Goal: Task Accomplishment & Management: Manage account settings

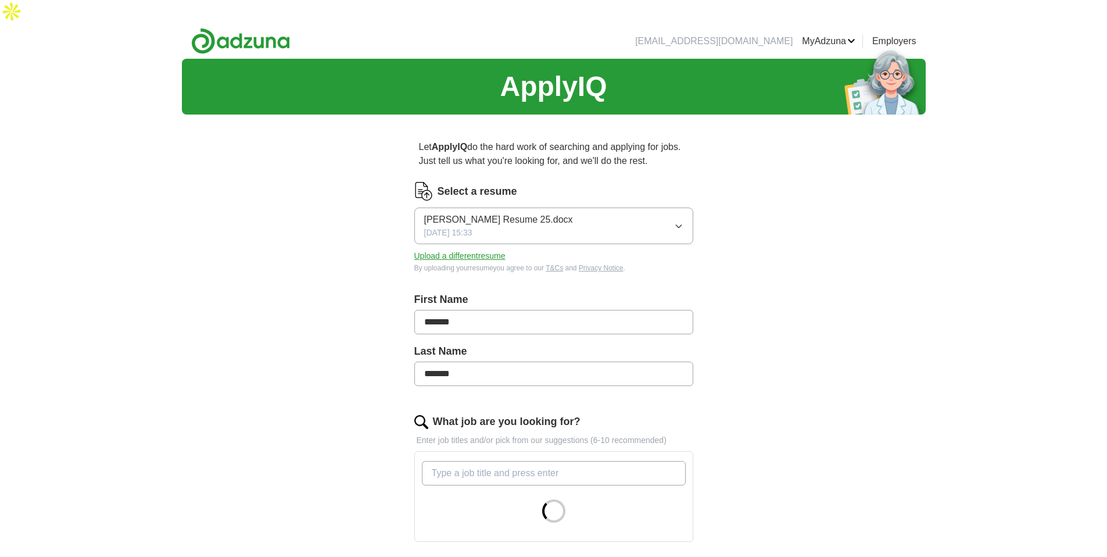
click at [476, 250] on button "Upload a different resume" at bounding box center [459, 256] width 91 height 12
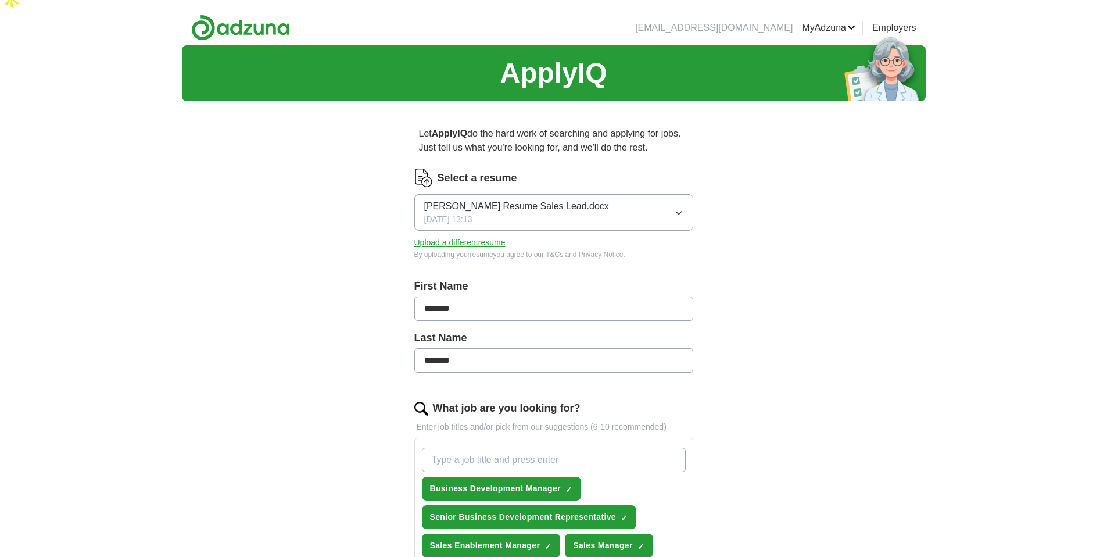
click at [813, 328] on div "ApplyIQ Let ApplyIQ do the hard work of searching and applying for jobs. Just t…" at bounding box center [554, 562] width 744 height 1034
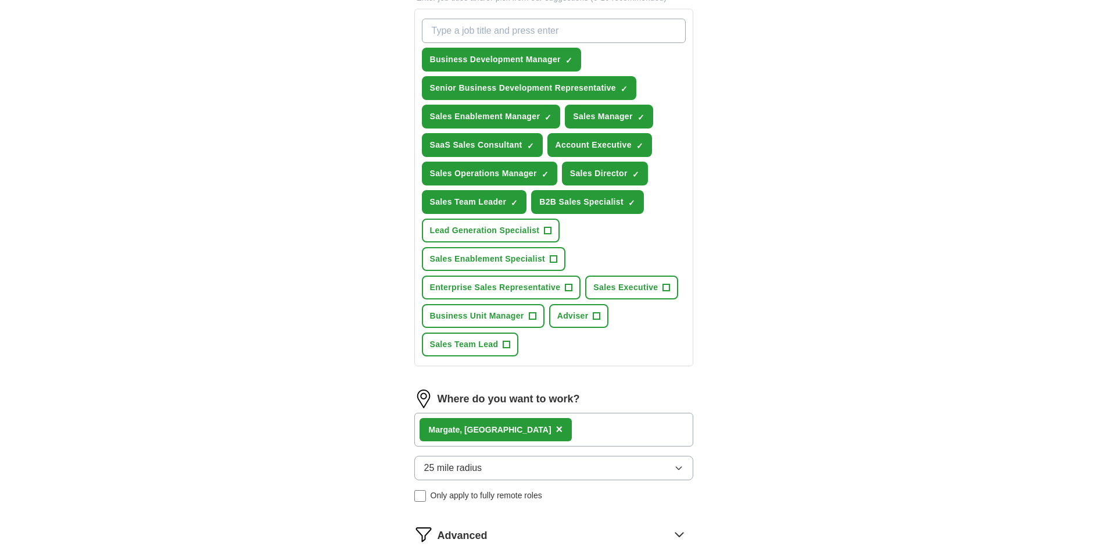
scroll to position [435, 0]
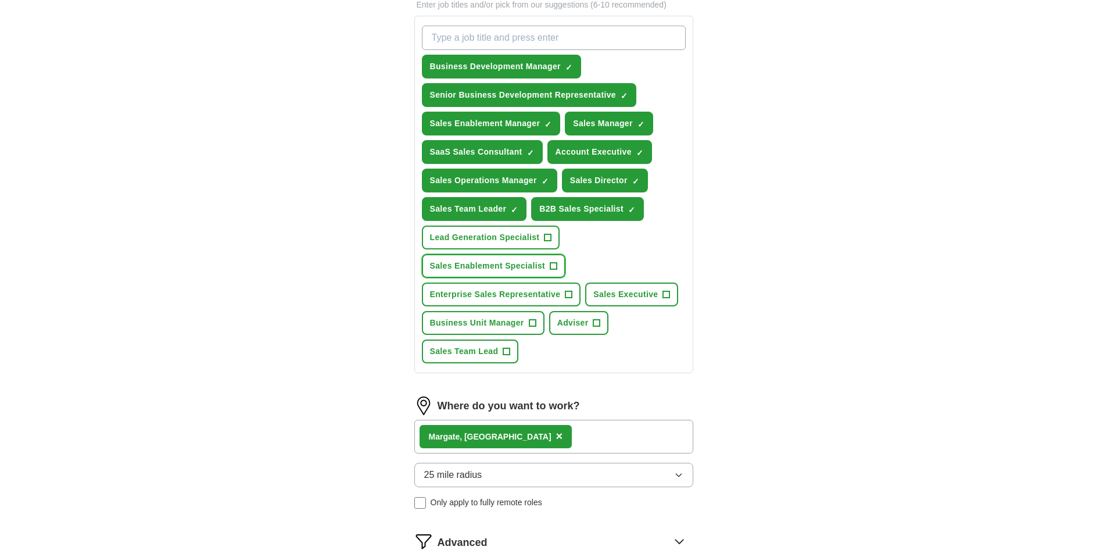
click at [553, 261] on span "+" at bounding box center [553, 265] width 7 height 9
click at [663, 290] on span "+" at bounding box center [666, 294] width 7 height 9
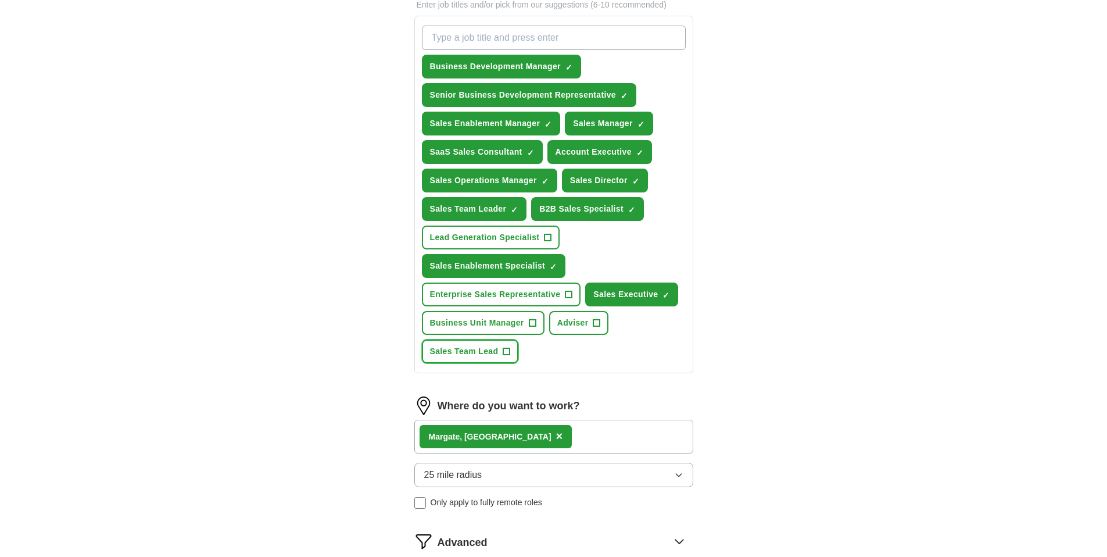
click at [505, 347] on span "+" at bounding box center [506, 351] width 7 height 9
click at [561, 282] on button "Enterprise Sales Representative +" at bounding box center [501, 294] width 159 height 24
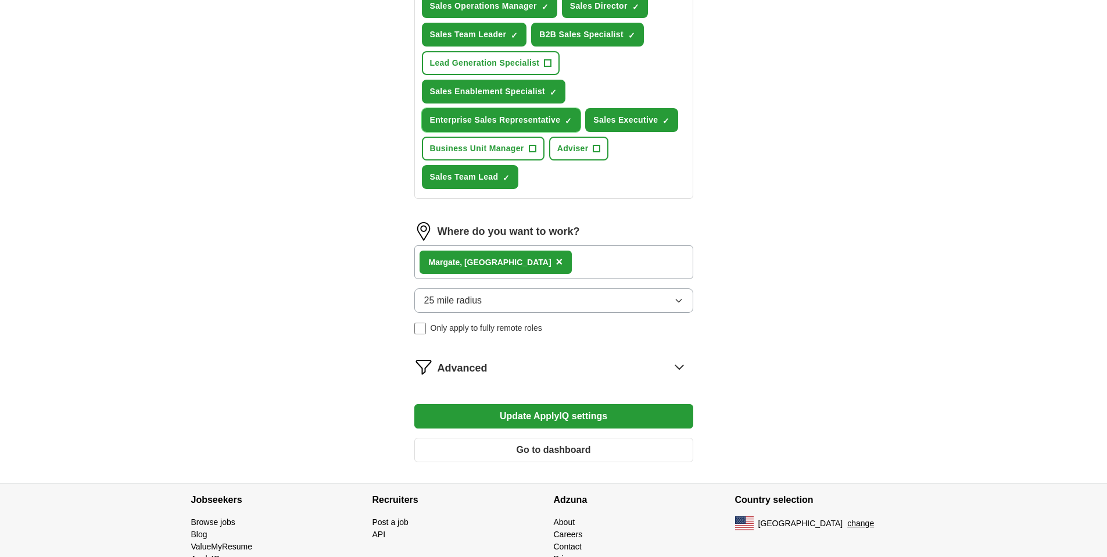
scroll to position [630, 0]
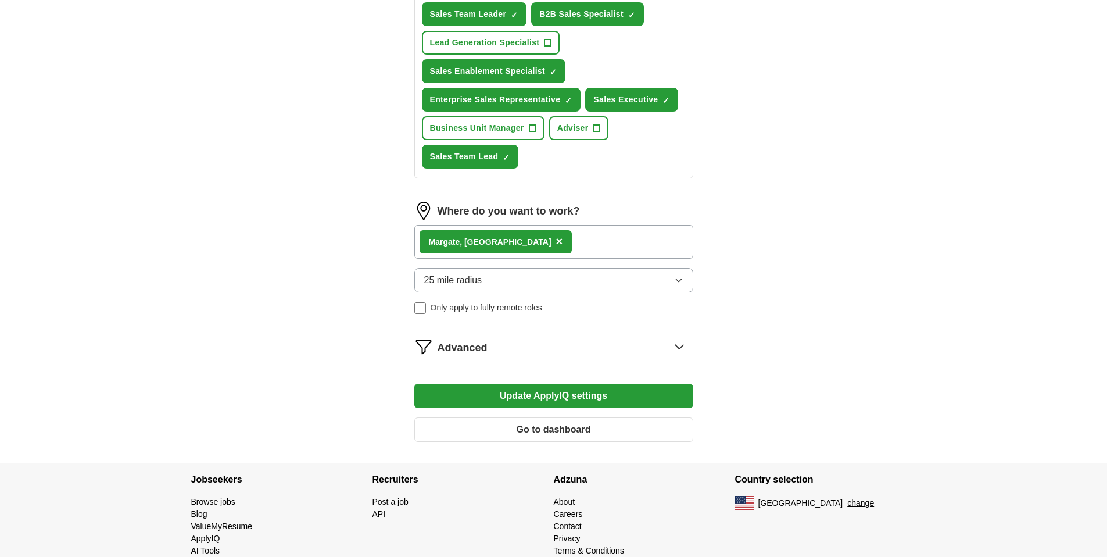
click at [556, 383] on button "Update ApplyIQ settings" at bounding box center [553, 395] width 279 height 24
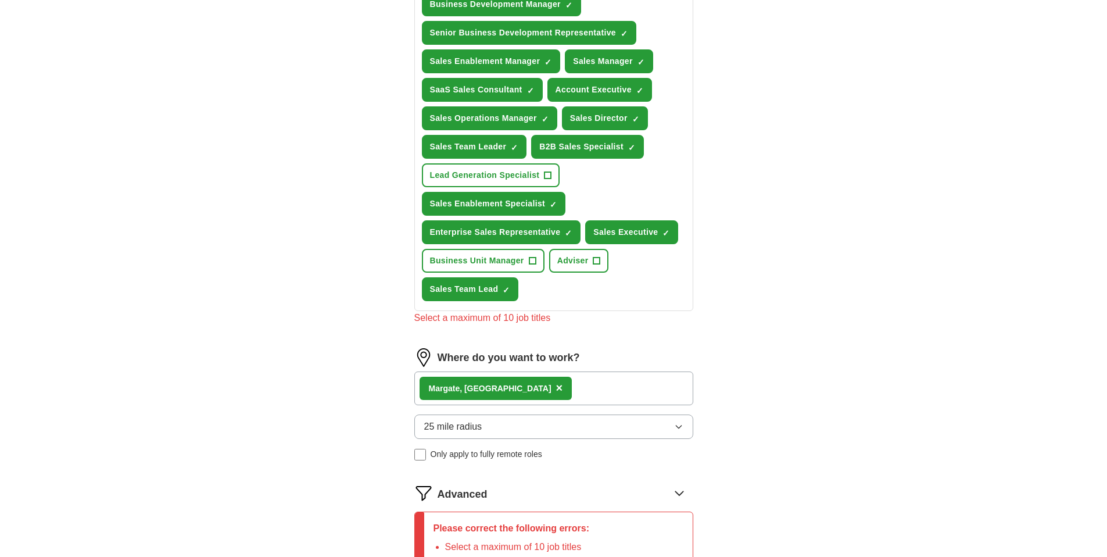
scroll to position [421, 0]
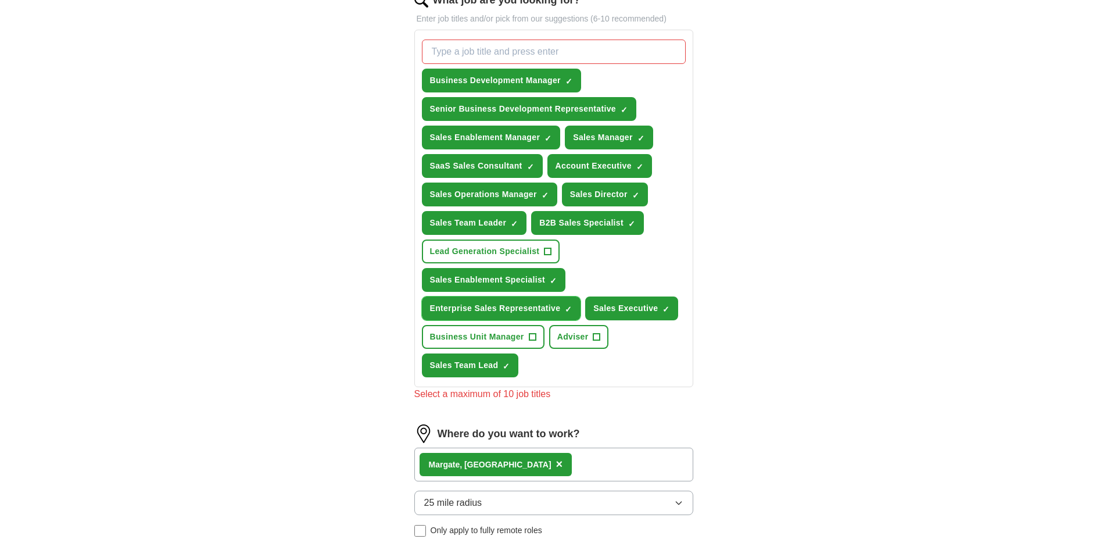
click at [0, 0] on span "×" at bounding box center [0, 0] width 0 height 0
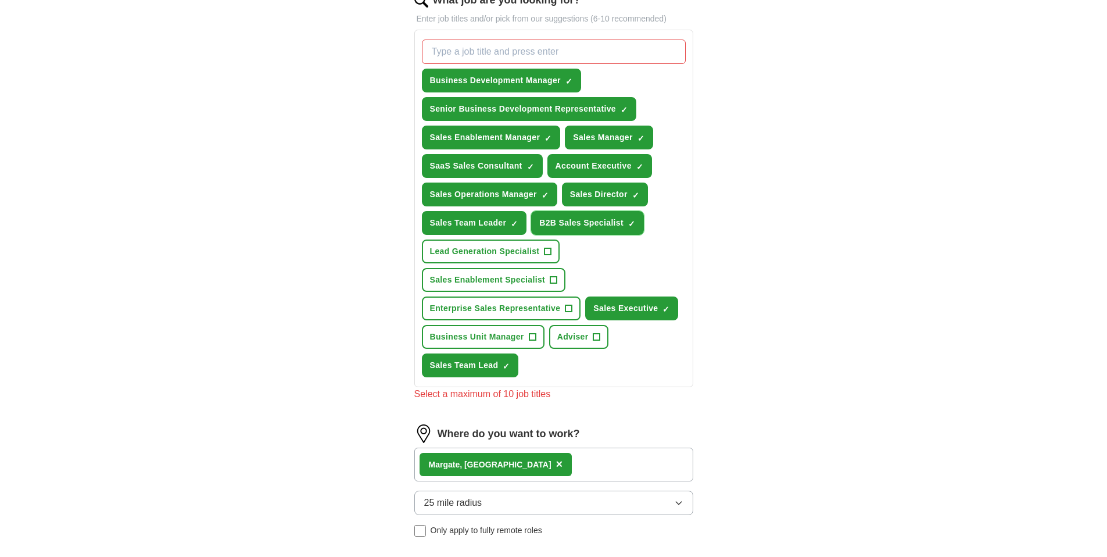
click at [0, 0] on span "×" at bounding box center [0, 0] width 0 height 0
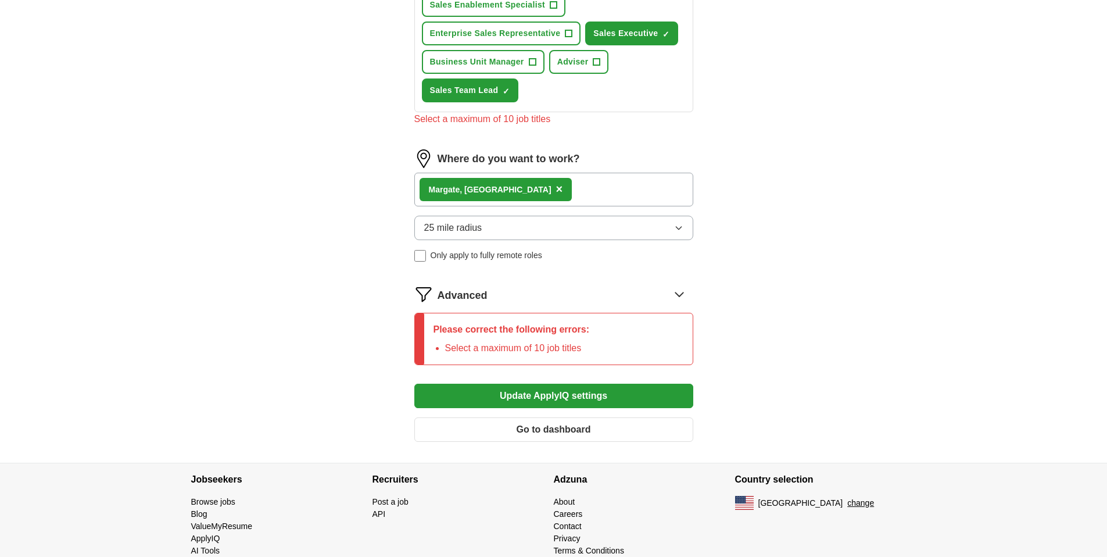
click at [526, 383] on button "Update ApplyIQ settings" at bounding box center [553, 395] width 279 height 24
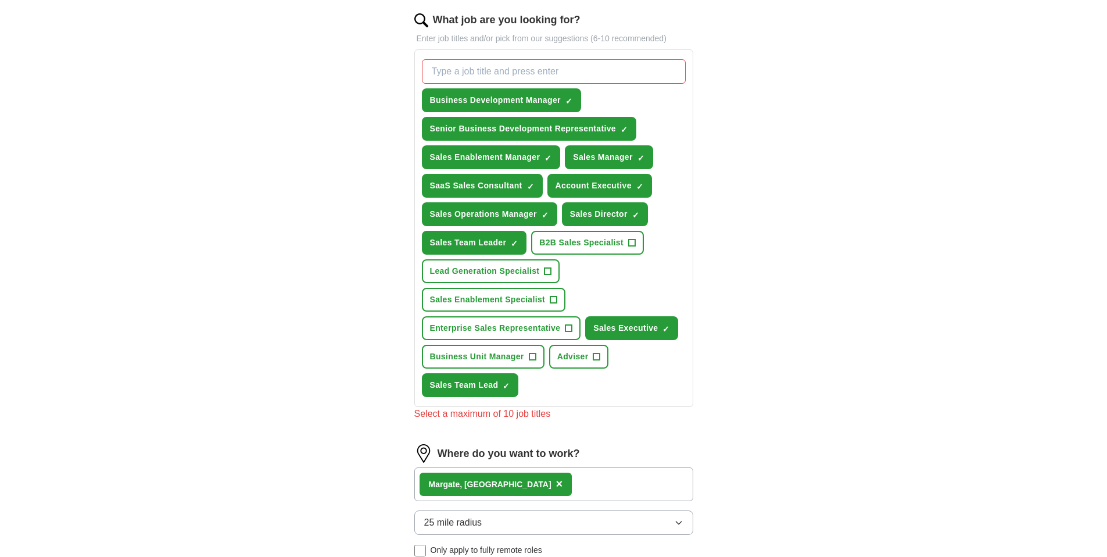
scroll to position [390, 0]
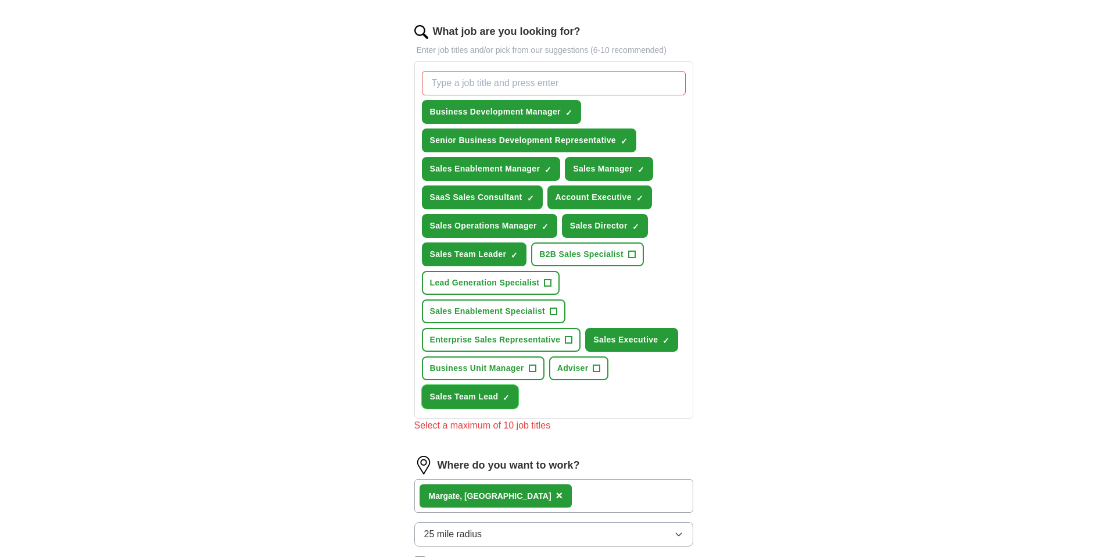
click at [0, 0] on span "×" at bounding box center [0, 0] width 0 height 0
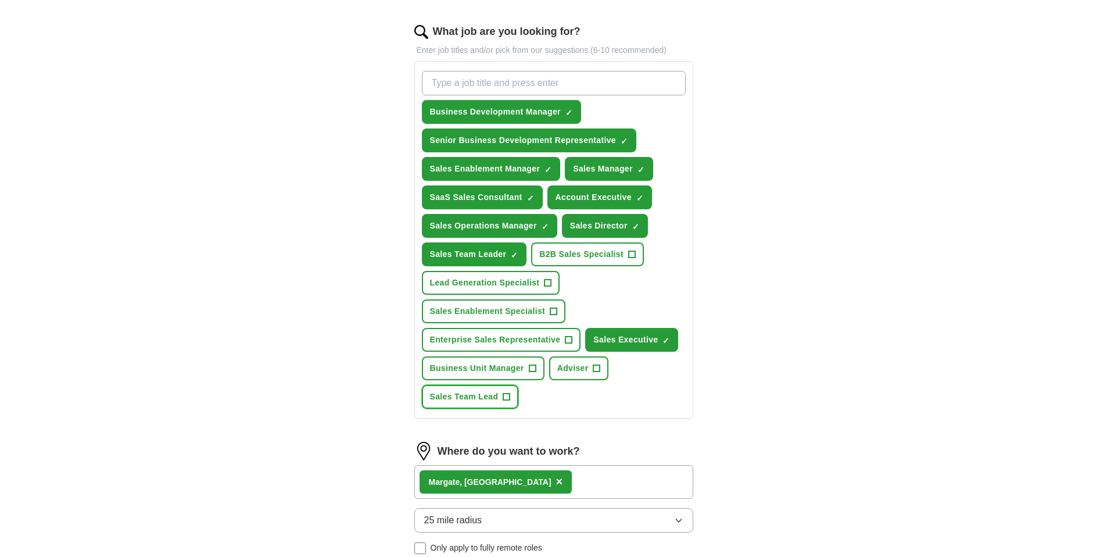
click at [506, 392] on span "+" at bounding box center [506, 396] width 7 height 9
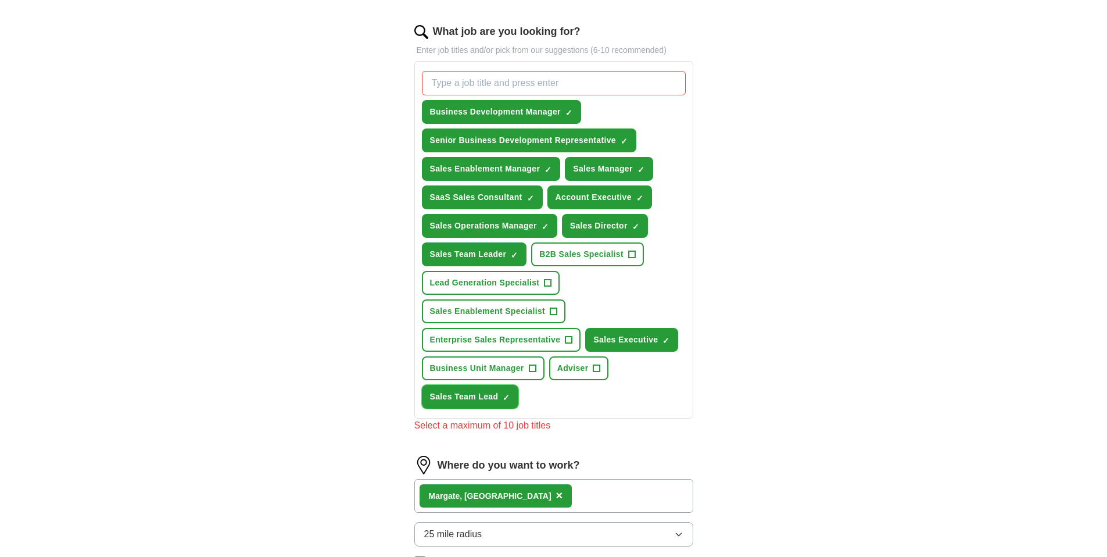
click at [0, 0] on span "×" at bounding box center [0, 0] width 0 height 0
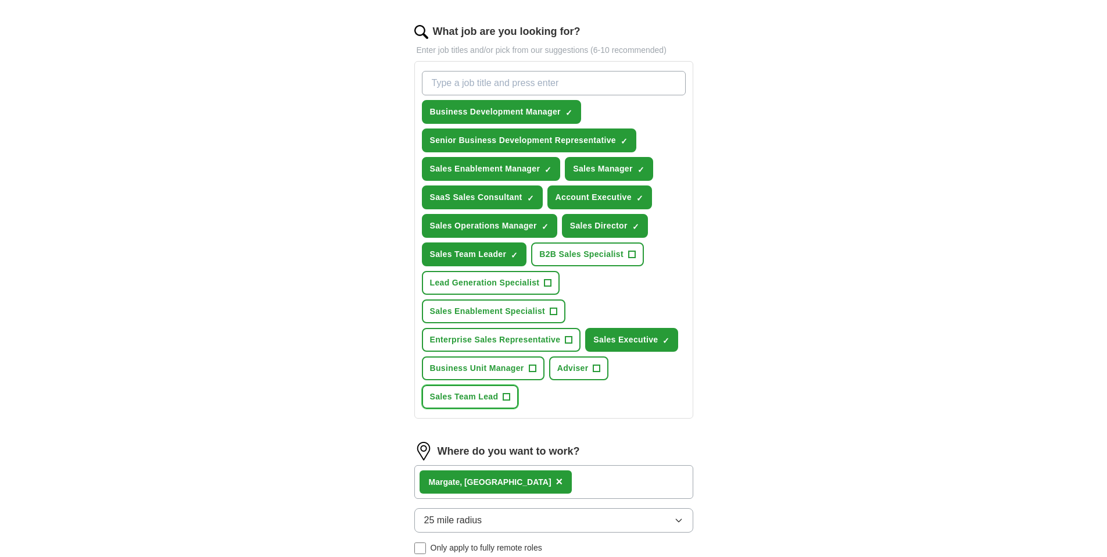
click at [506, 392] on span "+" at bounding box center [506, 396] width 7 height 9
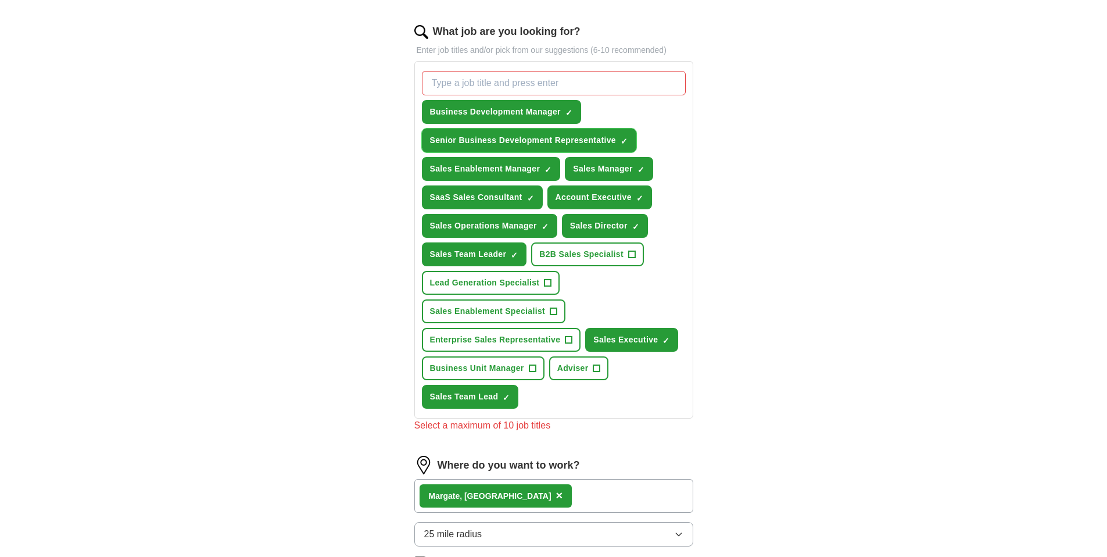
click at [0, 0] on span "×" at bounding box center [0, 0] width 0 height 0
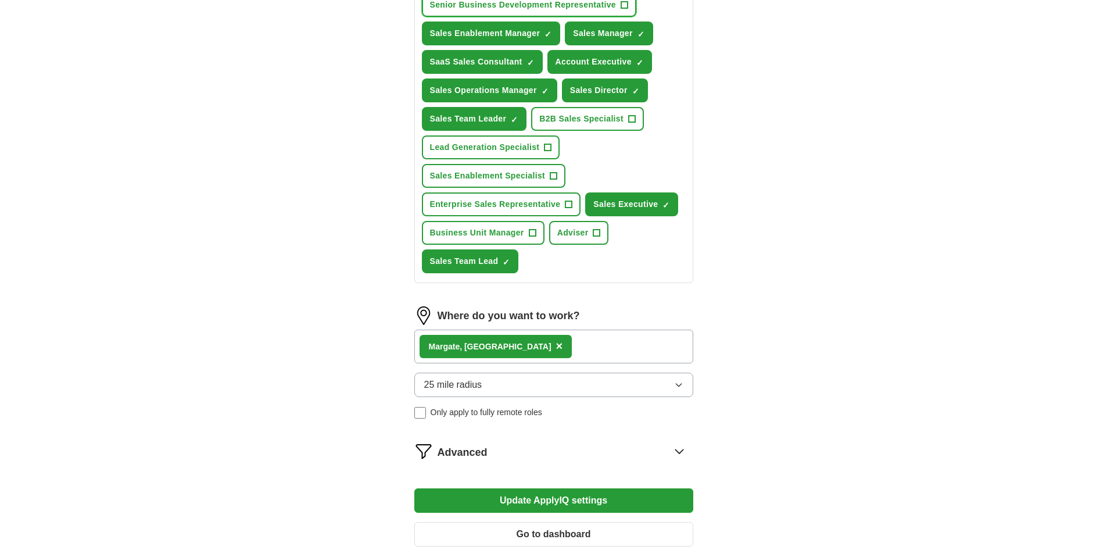
scroll to position [630, 0]
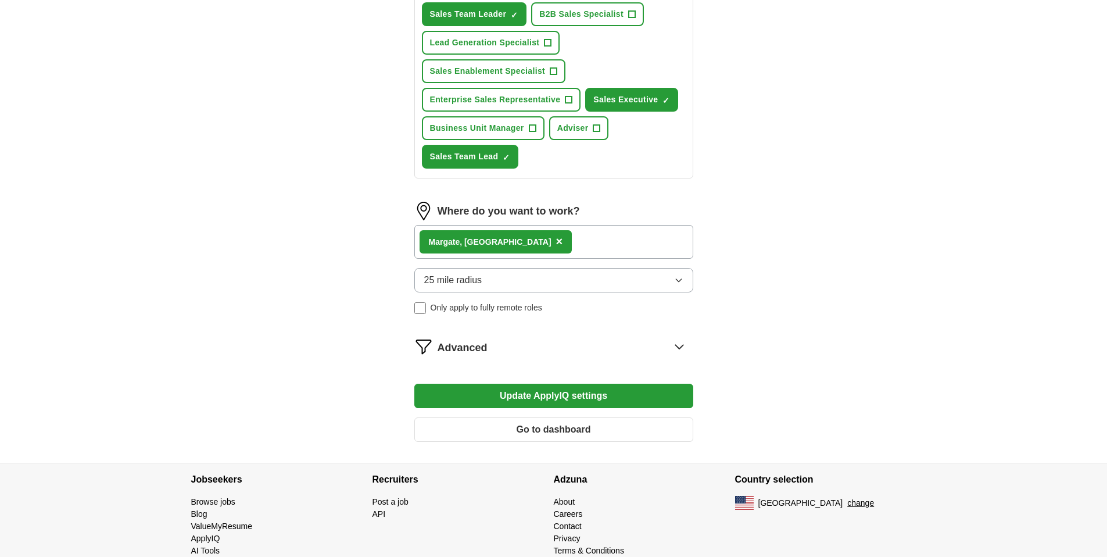
click at [527, 383] on button "Update ApplyIQ settings" at bounding box center [553, 395] width 279 height 24
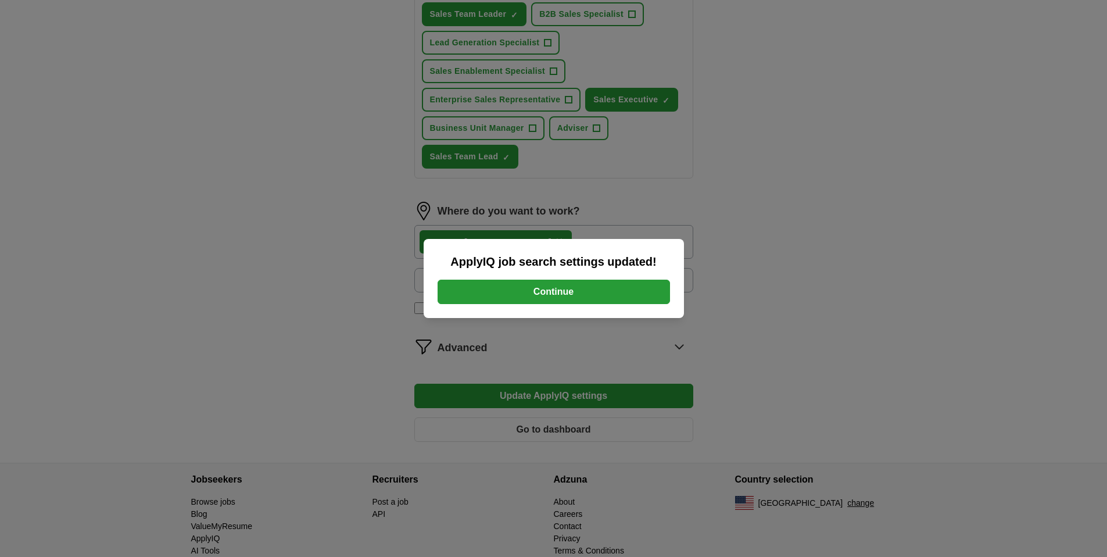
click at [561, 296] on button "Continue" at bounding box center [554, 291] width 232 height 24
